Goal: Obtain resource: Obtain resource

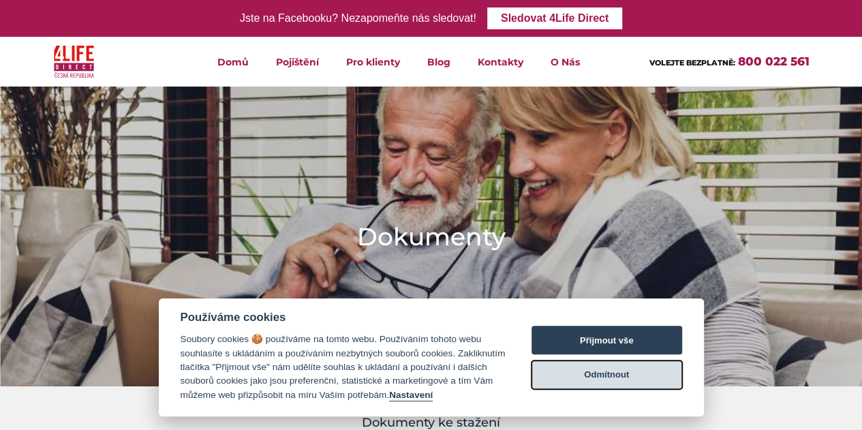
click at [597, 383] on button "Odmítnout" at bounding box center [606, 374] width 151 height 29
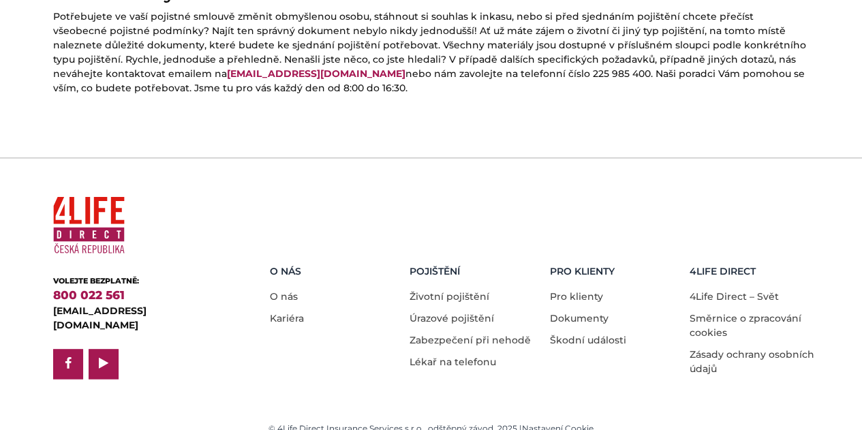
scroll to position [746, 0]
click at [579, 311] on link "Dokumenty" at bounding box center [579, 317] width 59 height 12
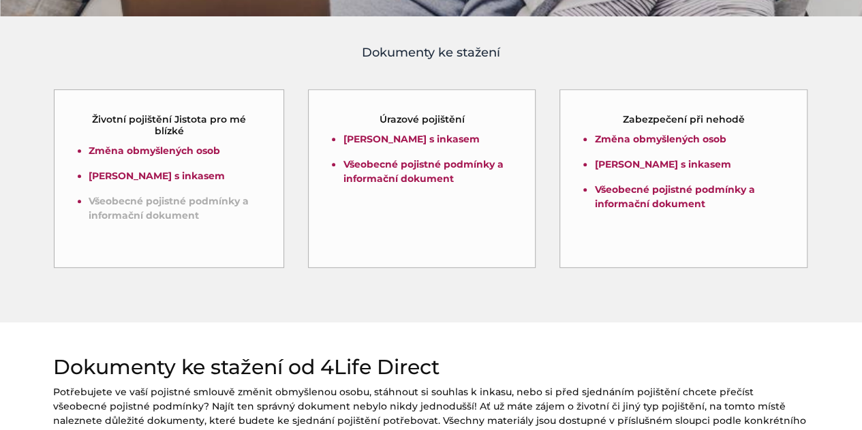
click at [173, 200] on link "Všeobecné pojistné podmínky a informační dokument" at bounding box center [169, 208] width 160 height 27
